Goal: Use online tool/utility: Utilize a website feature to perform a specific function

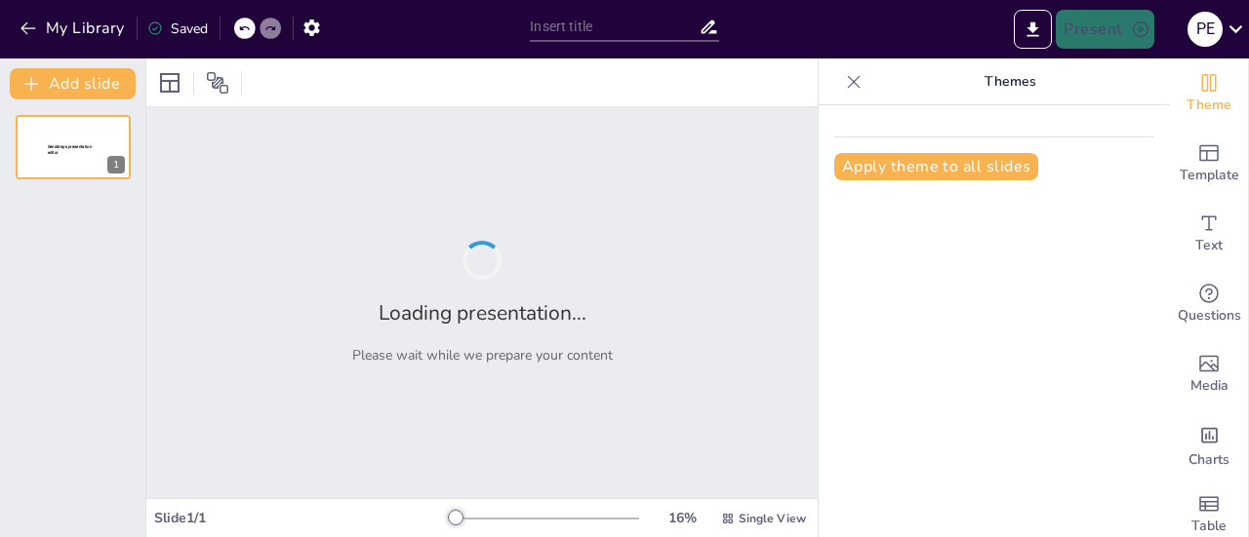
type input "Imported Areq 2024 arte y culturas s05 ARTE Y LA CULTURA EN EL SIGLO XX - XXI[1…"
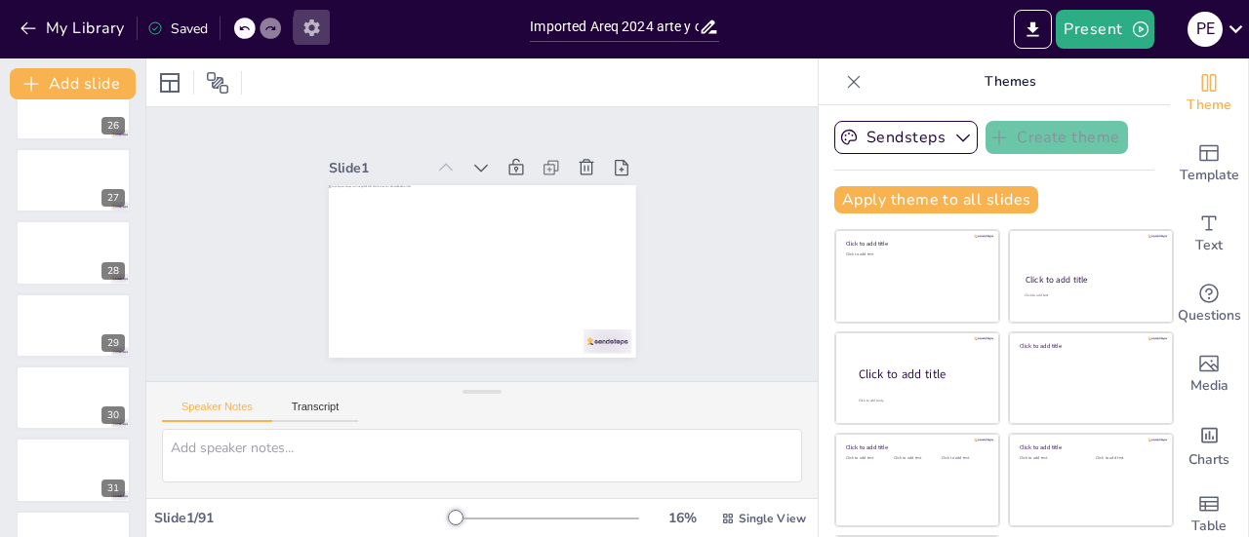
click at [310, 29] on icon "button" at bounding box center [311, 28] width 20 height 20
click at [311, 28] on icon "button" at bounding box center [311, 28] width 20 height 20
drag, startPoint x: 1105, startPoint y: 34, endPoint x: 1100, endPoint y: 50, distance: 16.4
click at [1100, 50] on div "Present P E" at bounding box center [989, 29] width 520 height 59
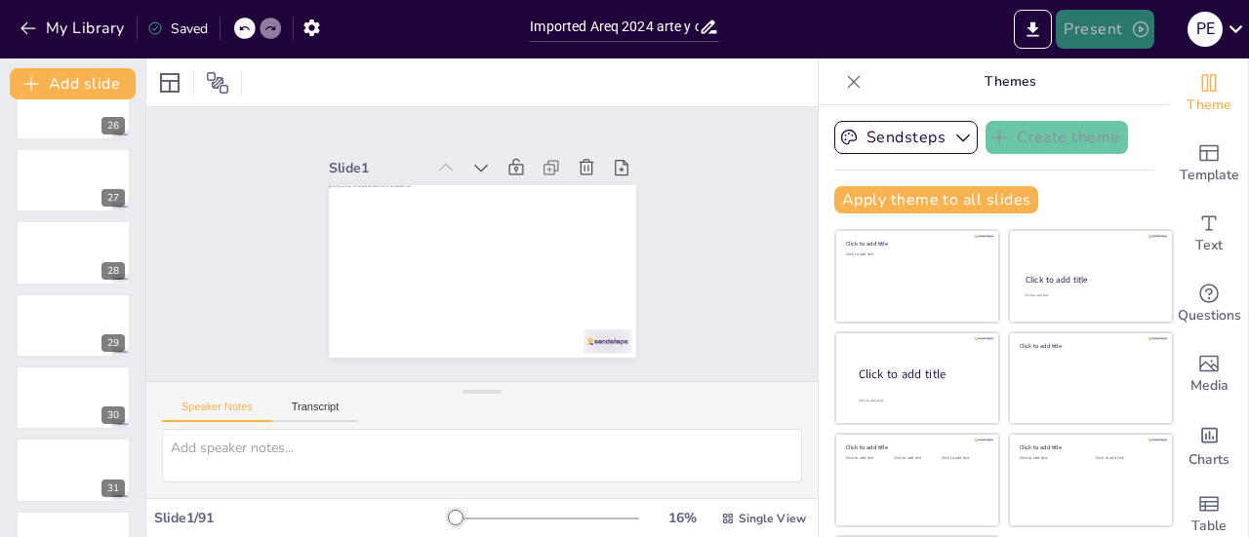
click at [1103, 20] on button "Present" at bounding box center [1104, 29] width 98 height 39
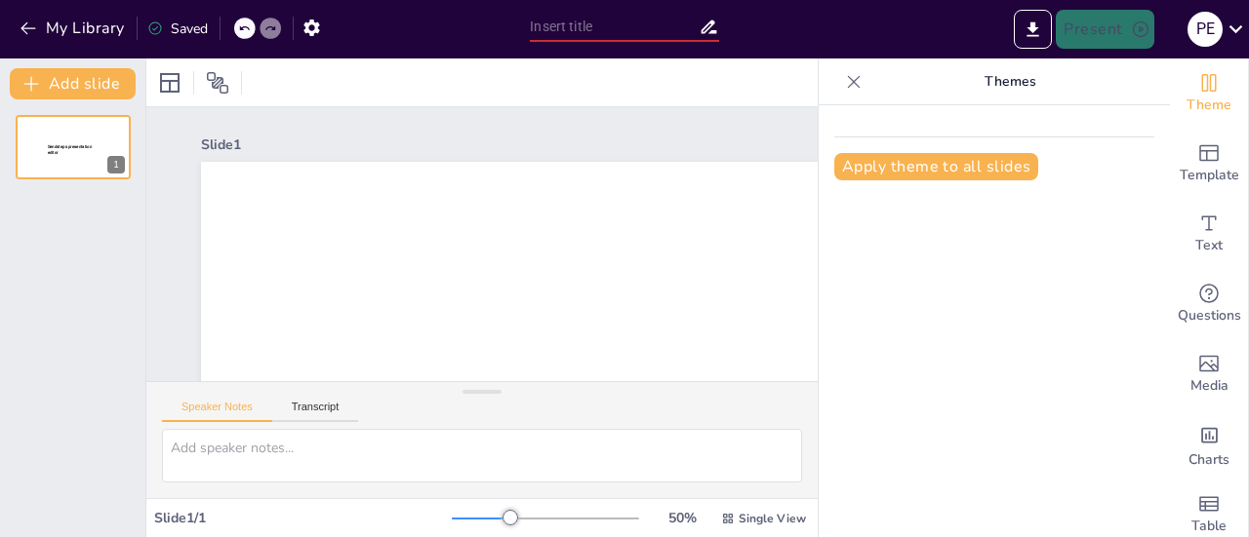
type input "Imported Areq 2024 arte y culturas s05 ARTE Y LA CULTURA EN EL SIGLO XX - XXI[1…"
